Goal: Obtain resource: Obtain resource

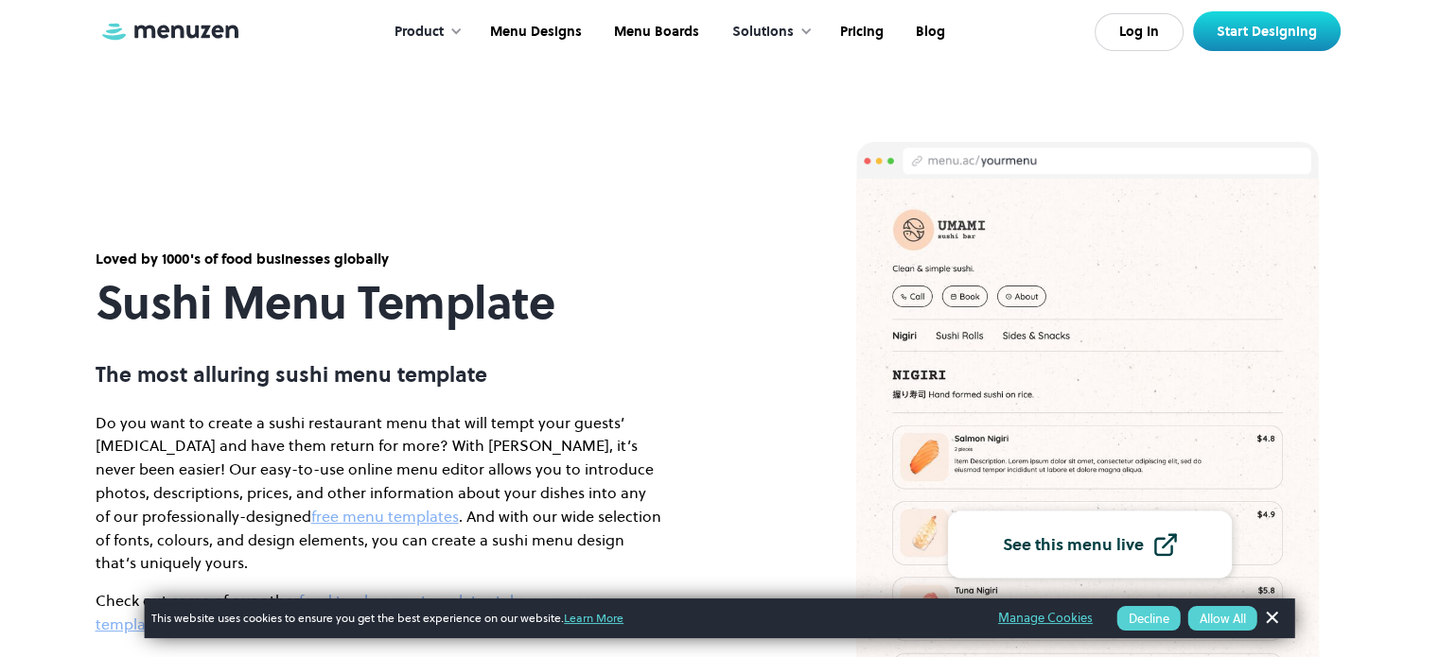
click at [1438, 636] on section "Loved by 1000's of food businesses globally Sushi Menu Template The most alluri…" at bounding box center [719, 497] width 1439 height 995
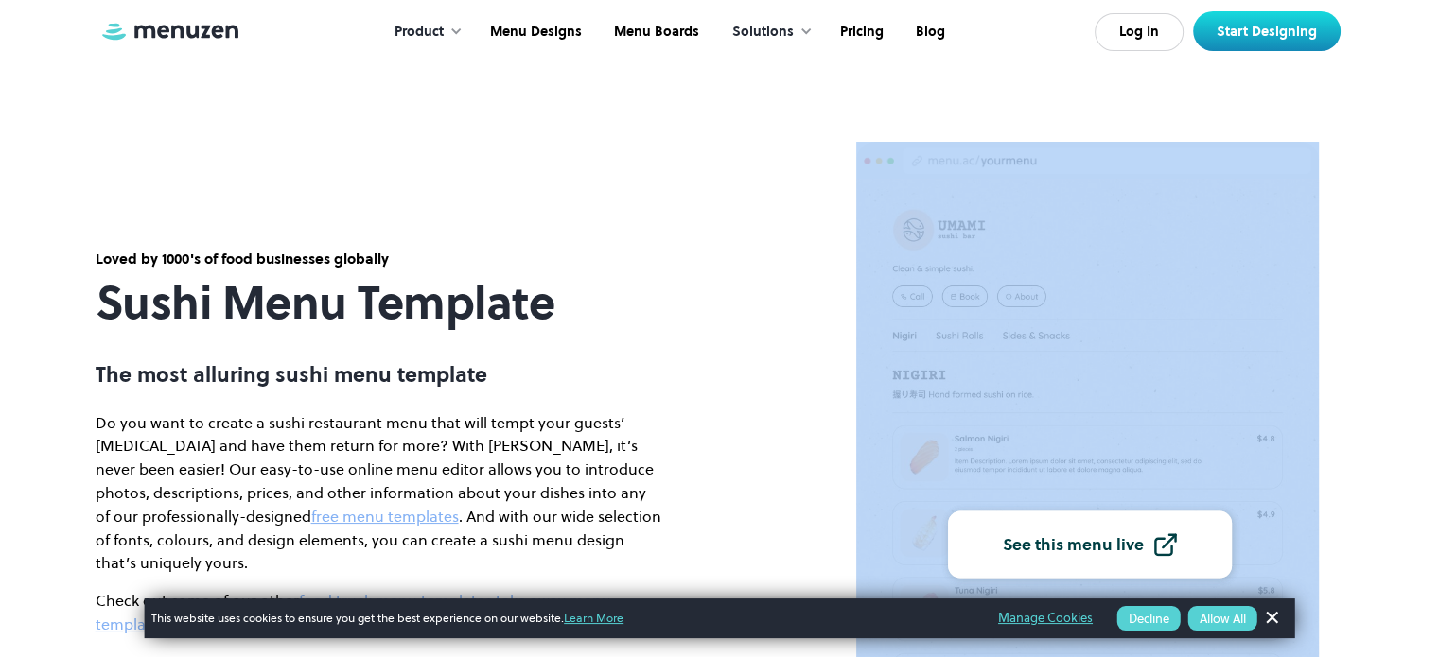
click at [1438, 636] on section "Loved by 1000's of food businesses globally Sushi Menu Template The most alluri…" at bounding box center [719, 497] width 1439 height 995
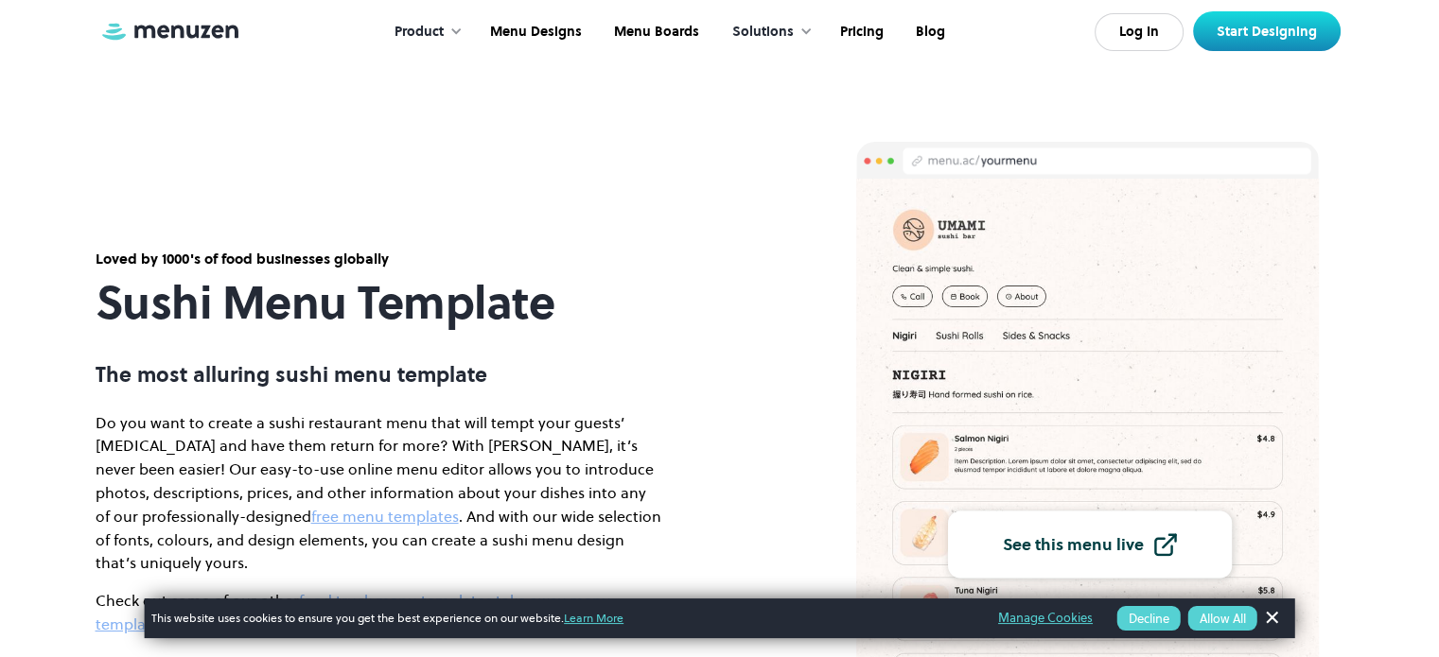
click at [1438, 636] on section "Loved by 1000's of food businesses globally Sushi Menu Template The most alluri…" at bounding box center [719, 497] width 1439 height 995
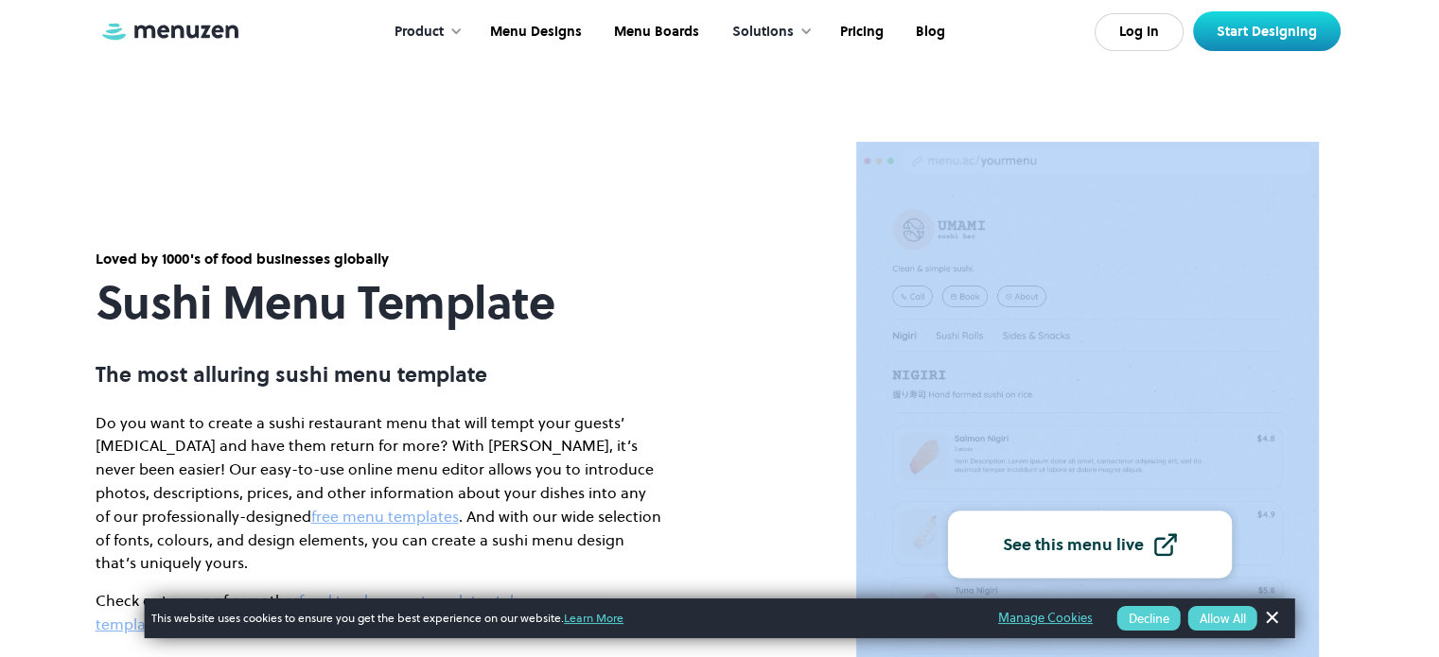
click at [1438, 636] on section "Loved by 1000's of food businesses globally Sushi Menu Template The most alluri…" at bounding box center [719, 497] width 1439 height 995
click at [311, 527] on link "free menu templates" at bounding box center [385, 516] width 148 height 21
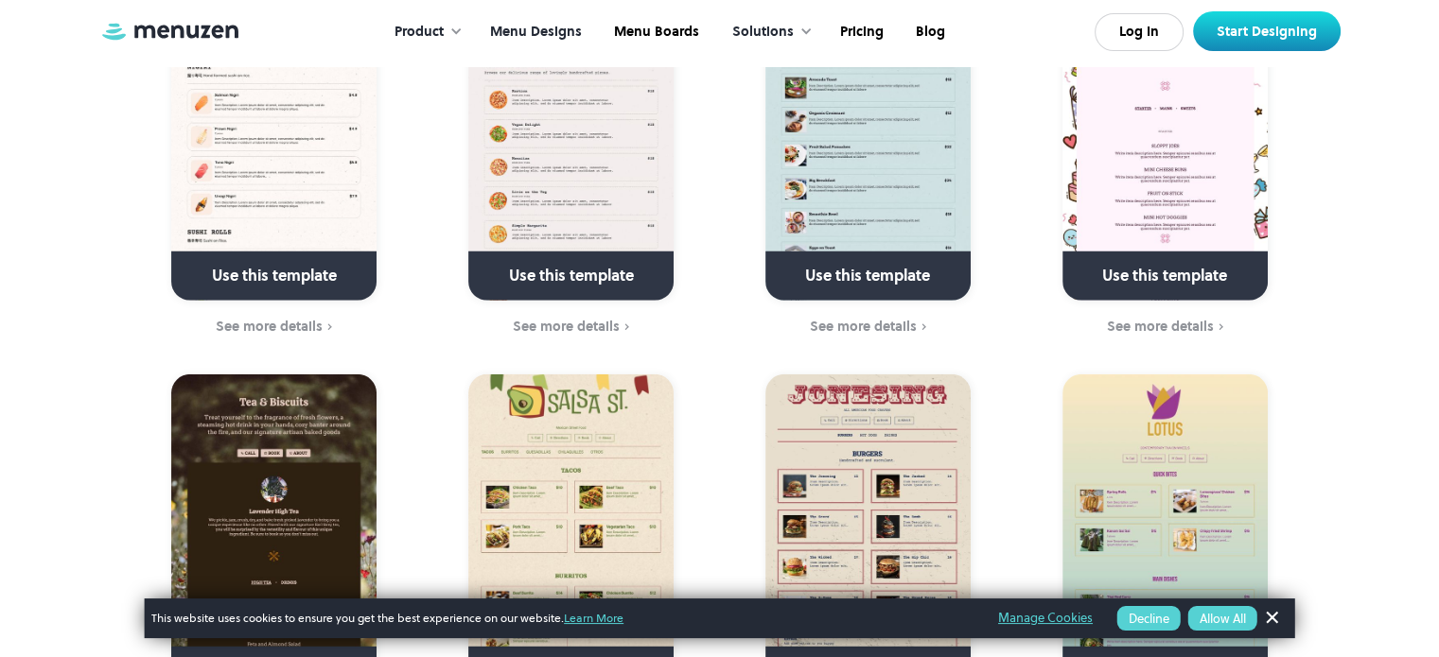
scroll to position [5942, 0]
